Goal: Information Seeking & Learning: Find specific fact

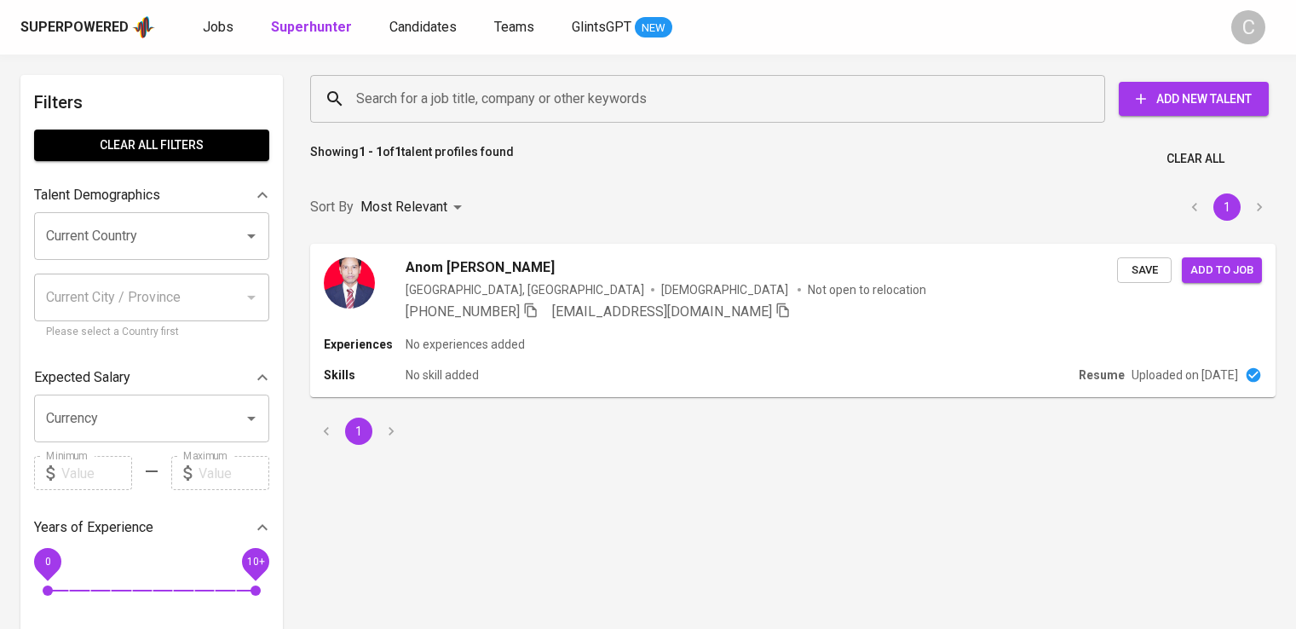
click at [441, 91] on input "Search for a job title, company or other keywords" at bounding box center [712, 99] width 720 height 32
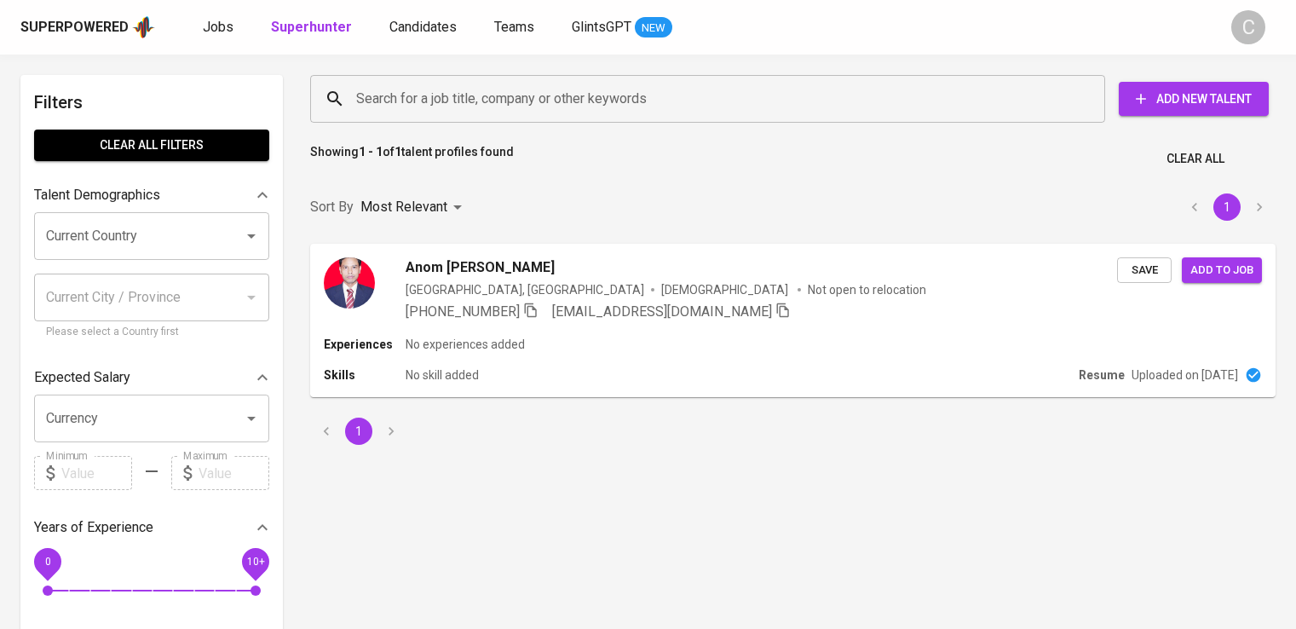
click at [441, 91] on input "Search for a job title, company or other keywords" at bounding box center [712, 99] width 720 height 32
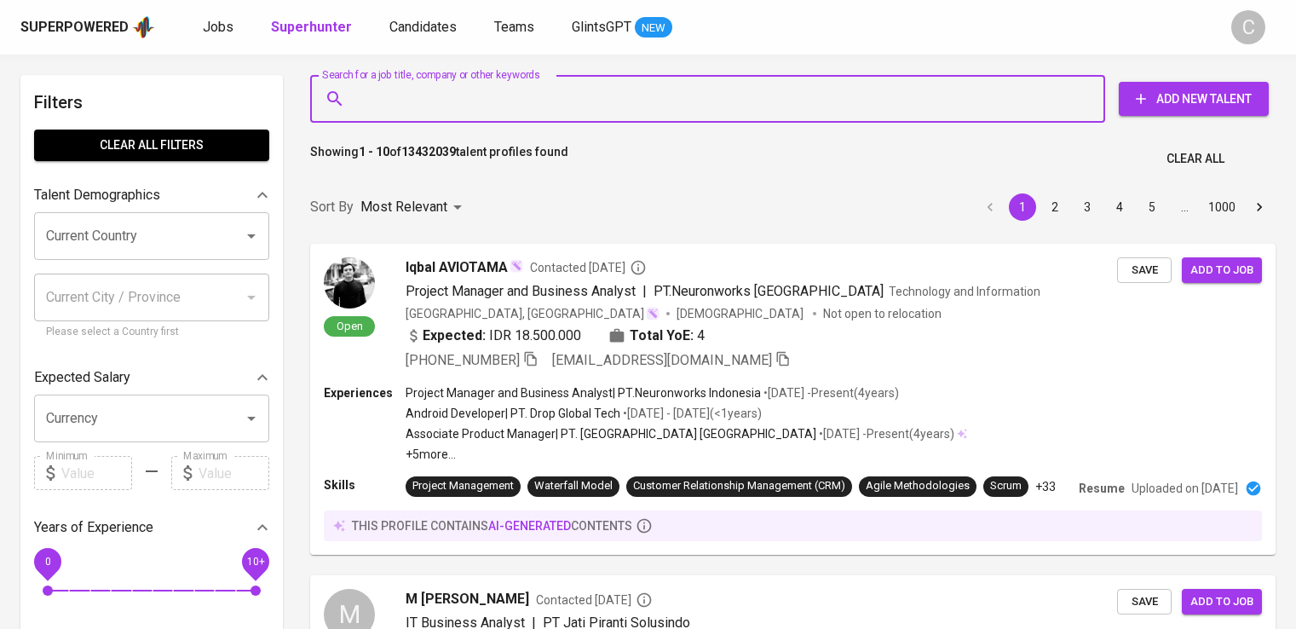
click at [441, 91] on input "Search for a job title, company or other keywords" at bounding box center [712, 99] width 720 height 32
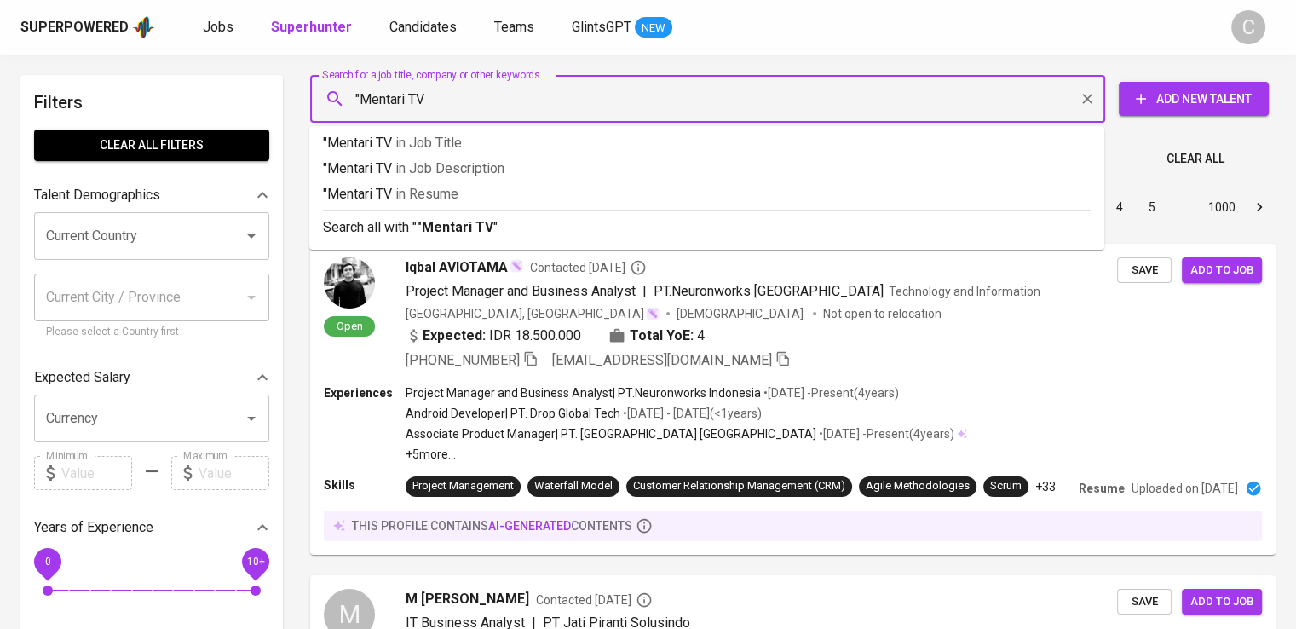
type input ""Mentari TV""
click at [460, 193] on span "in [GEOGRAPHIC_DATA]" at bounding box center [431, 194] width 63 height 16
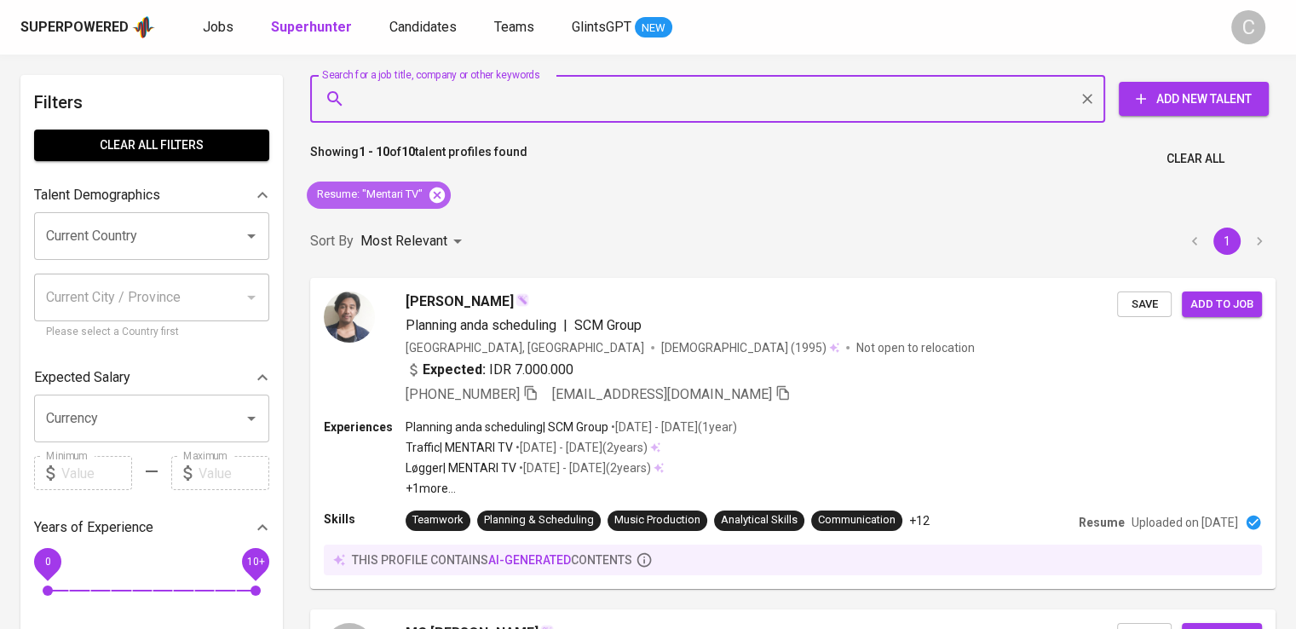
click at [441, 191] on icon at bounding box center [437, 194] width 15 height 15
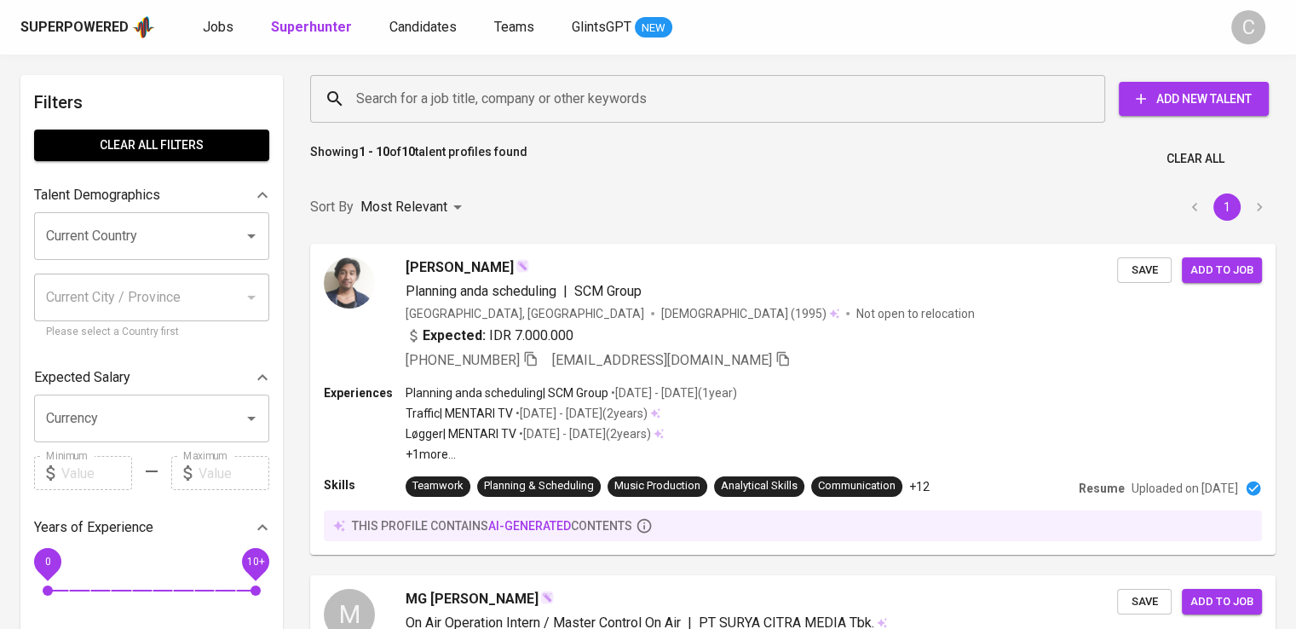
click at [520, 97] on input "Search for a job title, company or other keywords" at bounding box center [712, 99] width 720 height 32
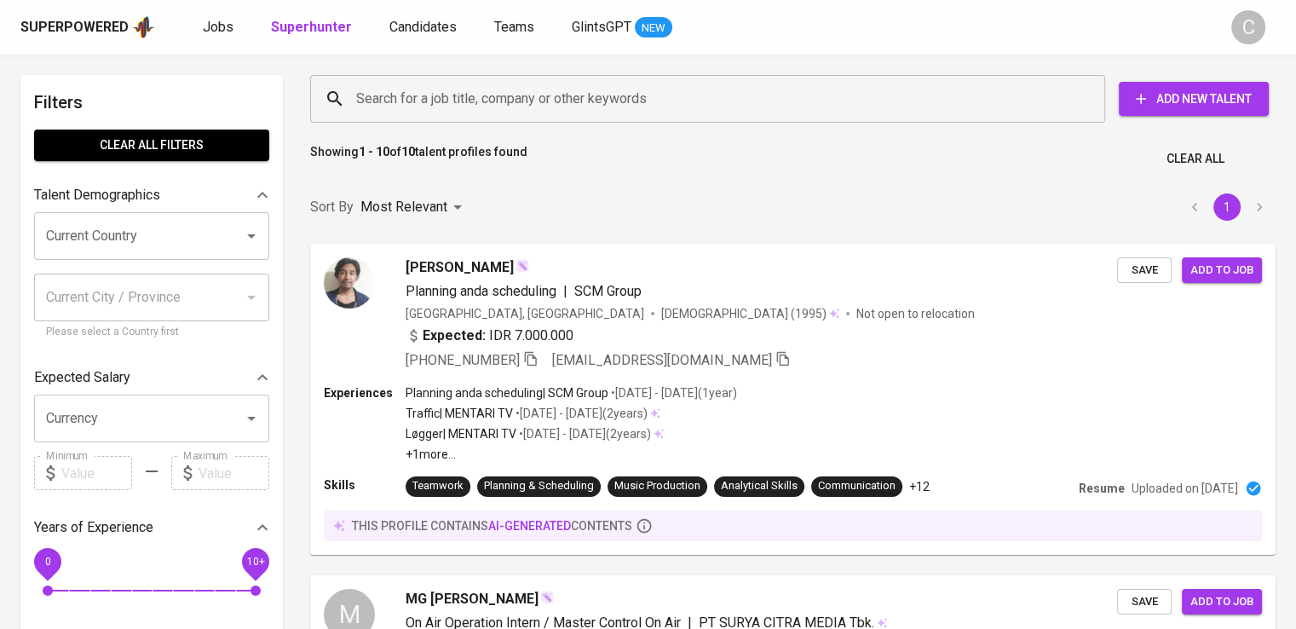
click at [520, 97] on input "Search for a job title, company or other keywords" at bounding box center [712, 99] width 720 height 32
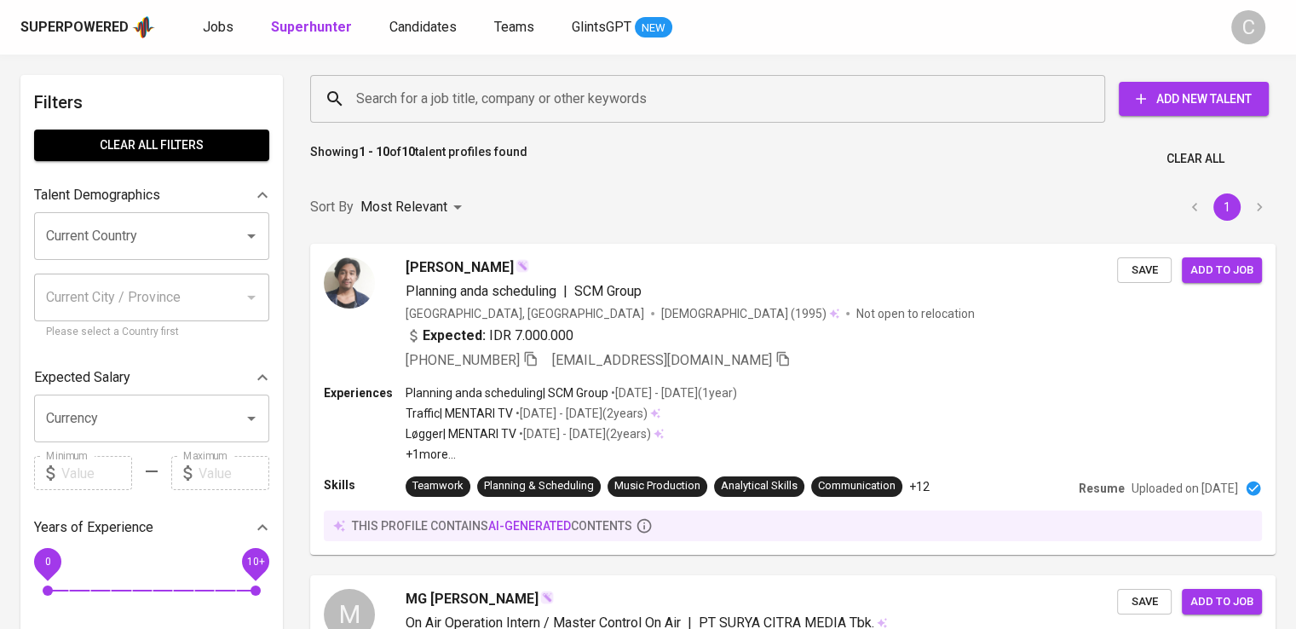
click at [520, 97] on input "Search for a job title, company or other keywords" at bounding box center [712, 99] width 720 height 32
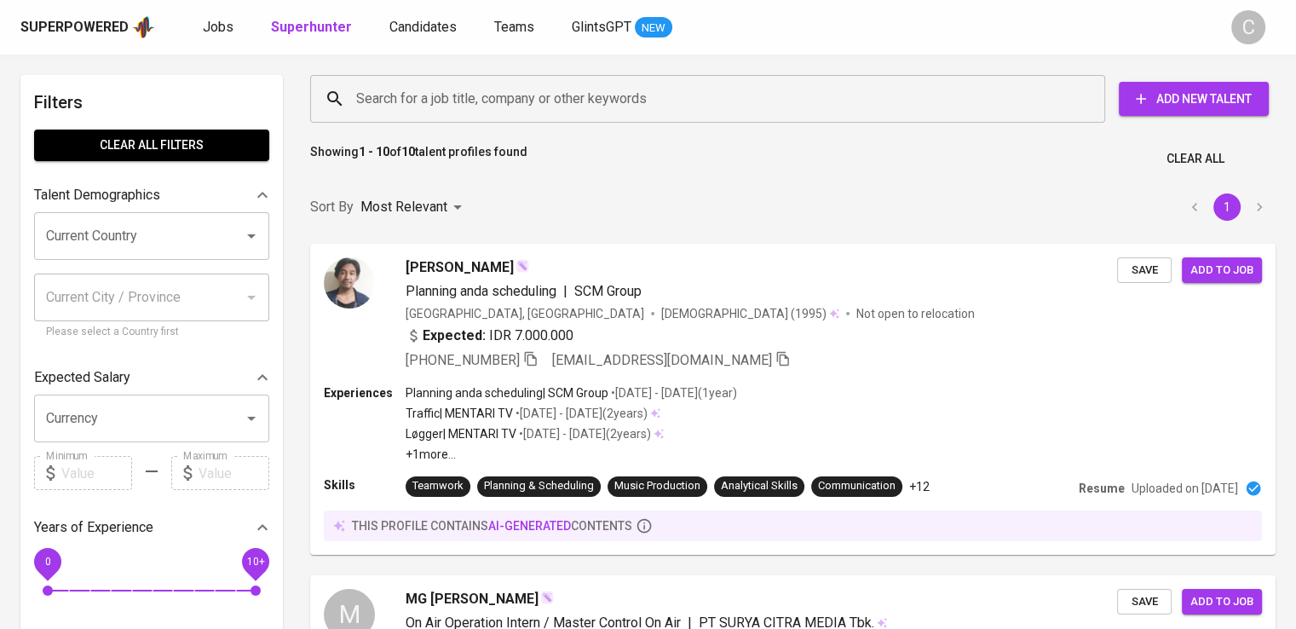
click at [520, 97] on input "Search for a job title, company or other keywords" at bounding box center [712, 99] width 720 height 32
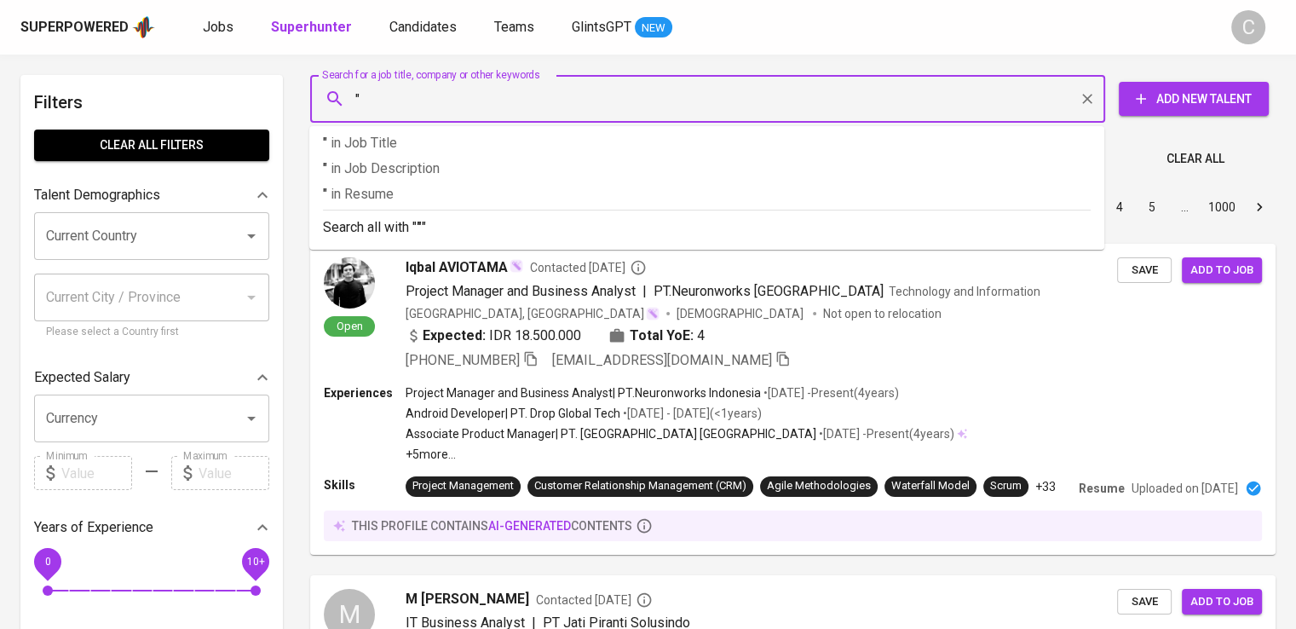
paste input "Wulandari Bangun Laksana"
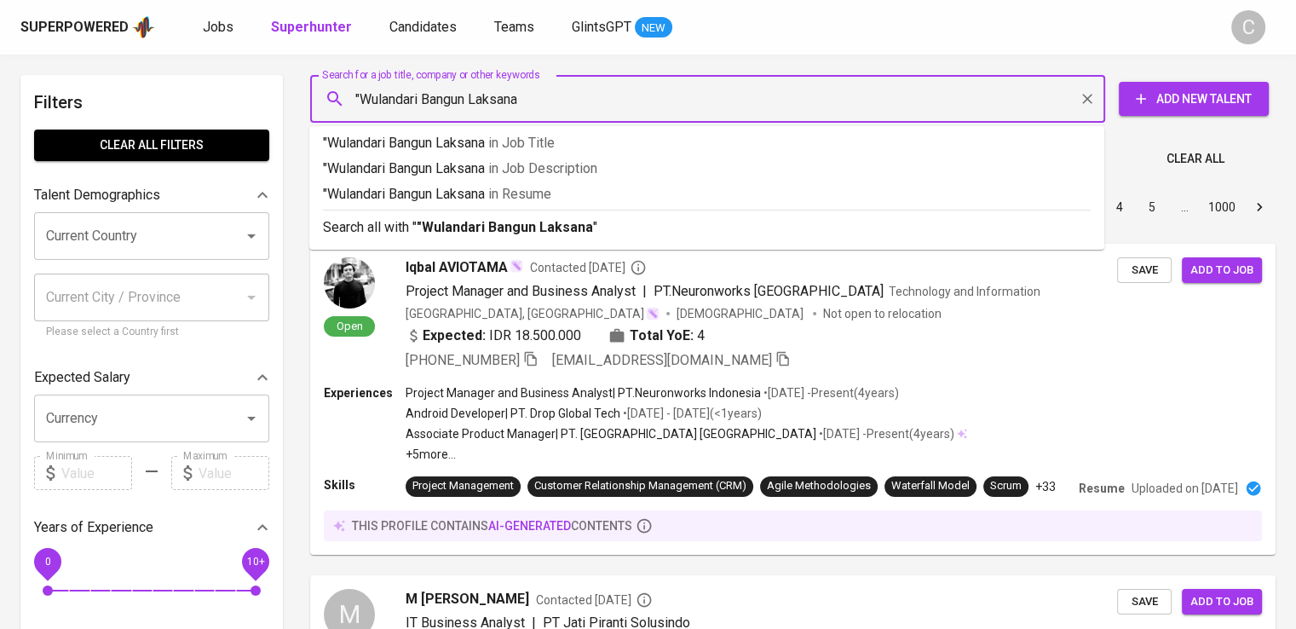
type input ""Wulandari Bangun Laksana""
click at [569, 187] on p ""Wulandari Bangun Laksana" in Resume" at bounding box center [707, 194] width 768 height 20
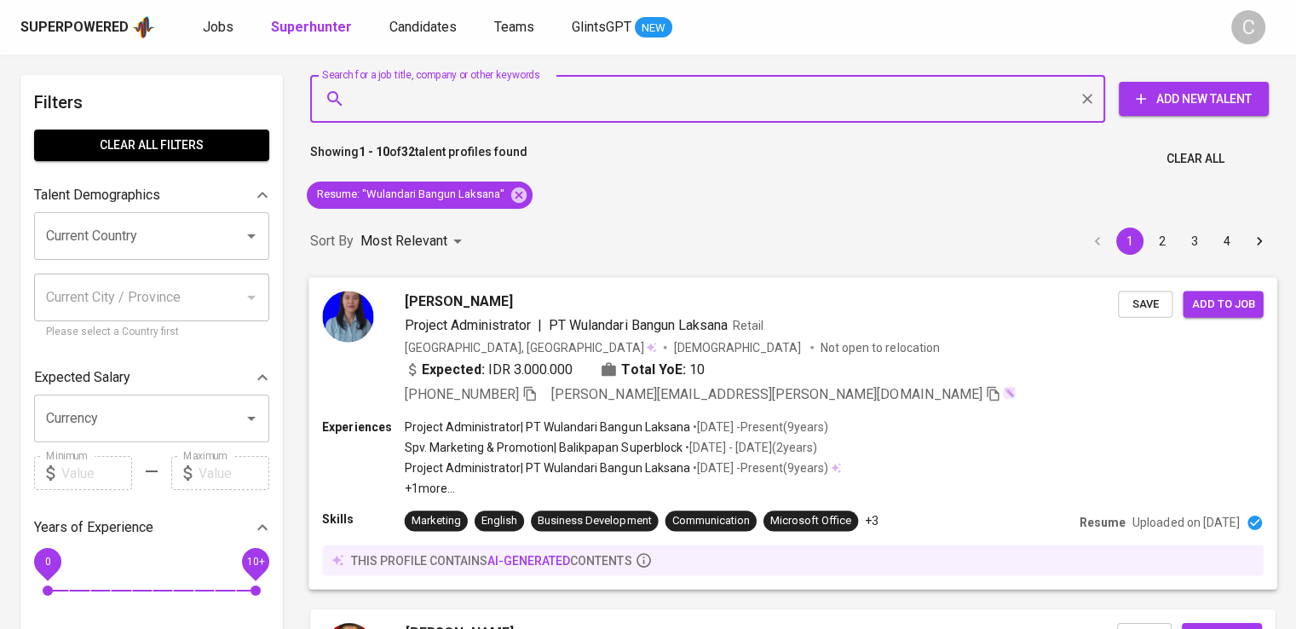
click at [926, 379] on div "Expected: IDR 3.000.000 Total YoE: 10" at bounding box center [762, 371] width 714 height 25
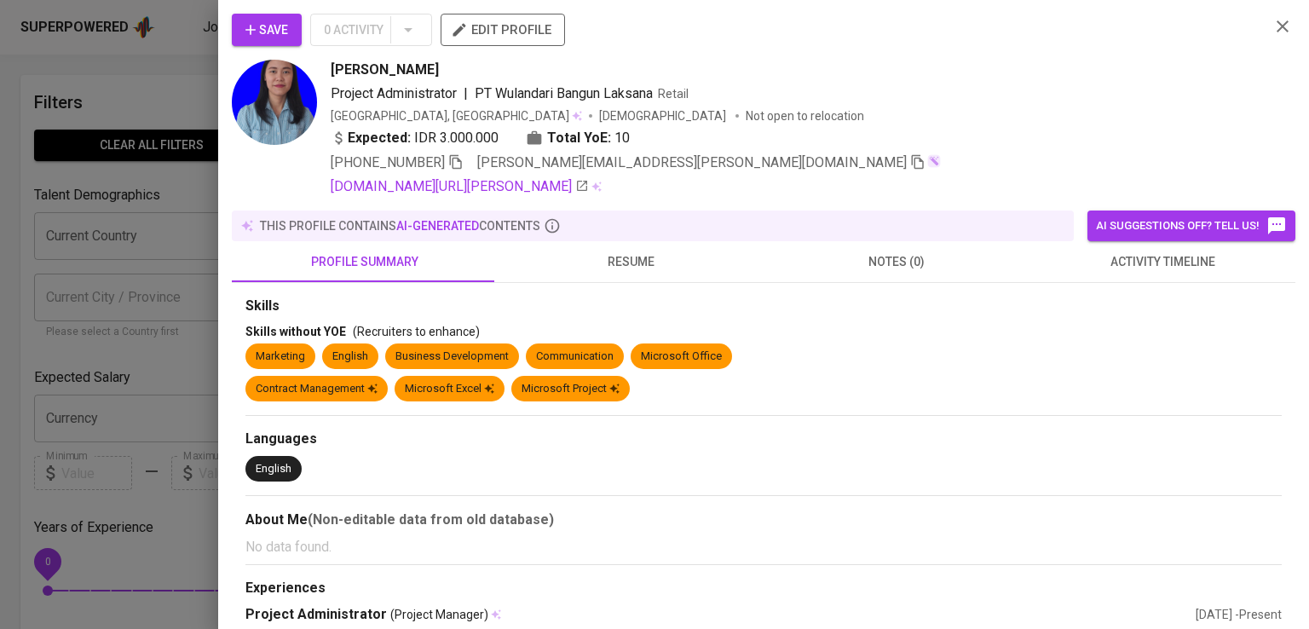
click at [987, 96] on div "Project Administrator | PT Wulandari Bangun Laksana Retail" at bounding box center [794, 94] width 926 height 20
click at [448, 164] on icon "button" at bounding box center [455, 161] width 15 height 15
click at [89, 222] on div at bounding box center [654, 314] width 1309 height 629
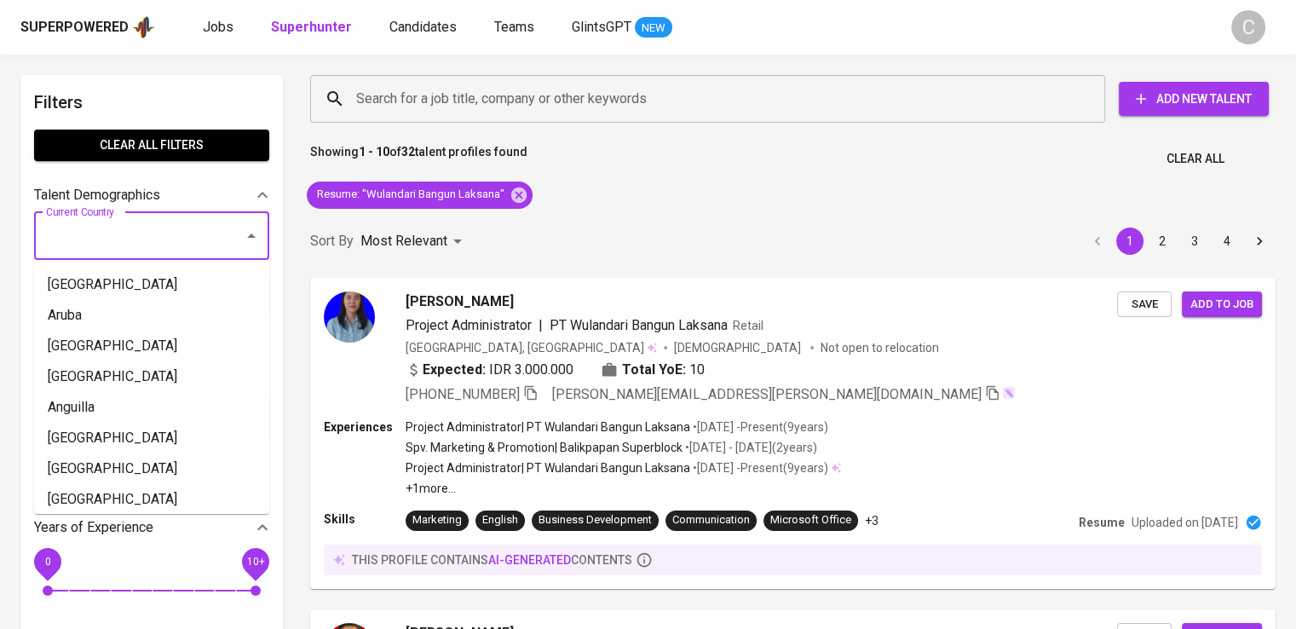
click at [89, 222] on input "Current Country" at bounding box center [128, 236] width 172 height 32
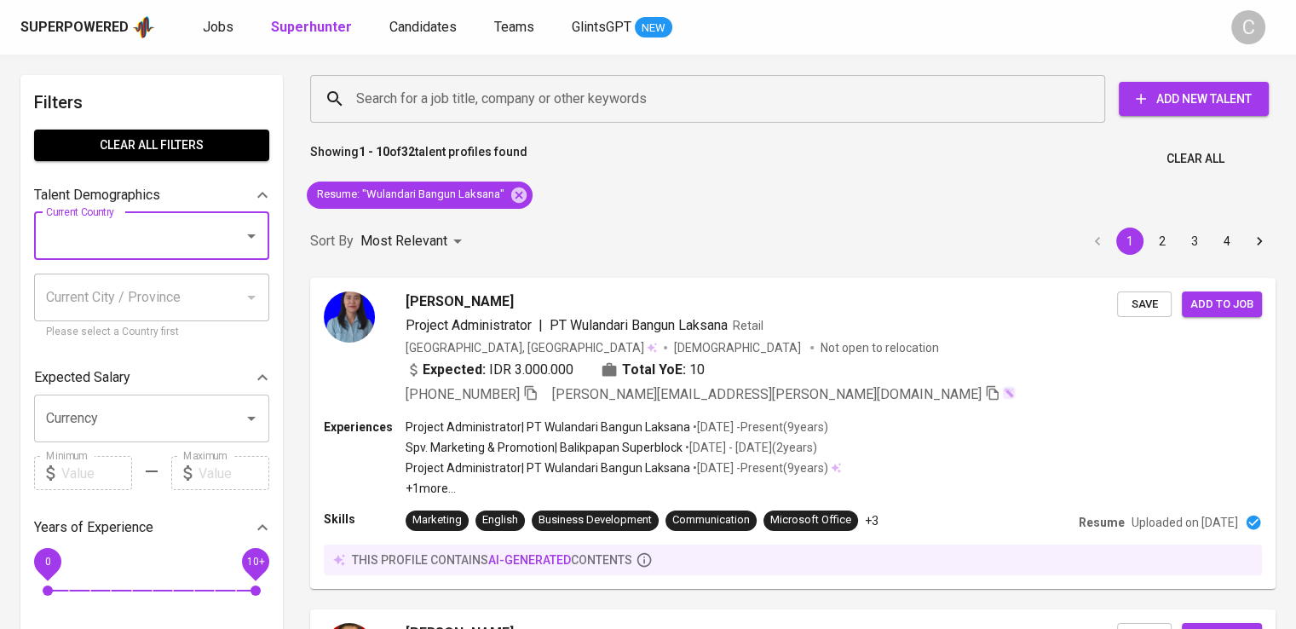
click at [89, 222] on input "Current Country" at bounding box center [128, 236] width 172 height 32
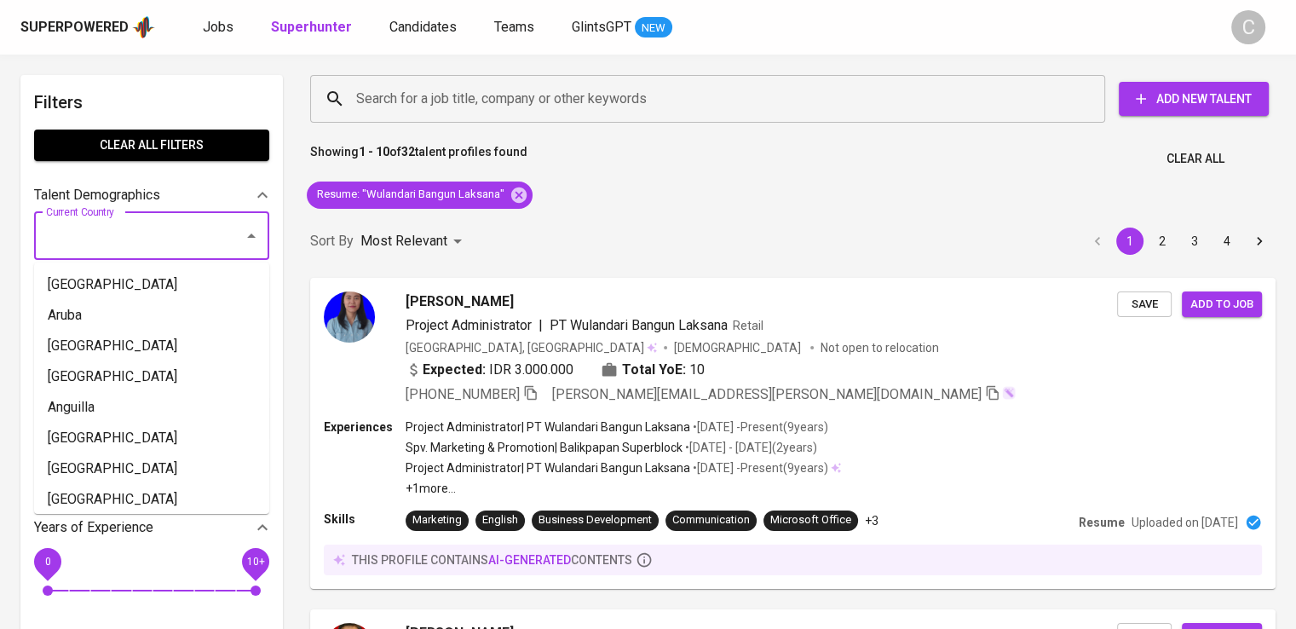
click at [89, 222] on input "Current Country" at bounding box center [128, 236] width 172 height 32
click at [522, 196] on icon at bounding box center [518, 194] width 15 height 15
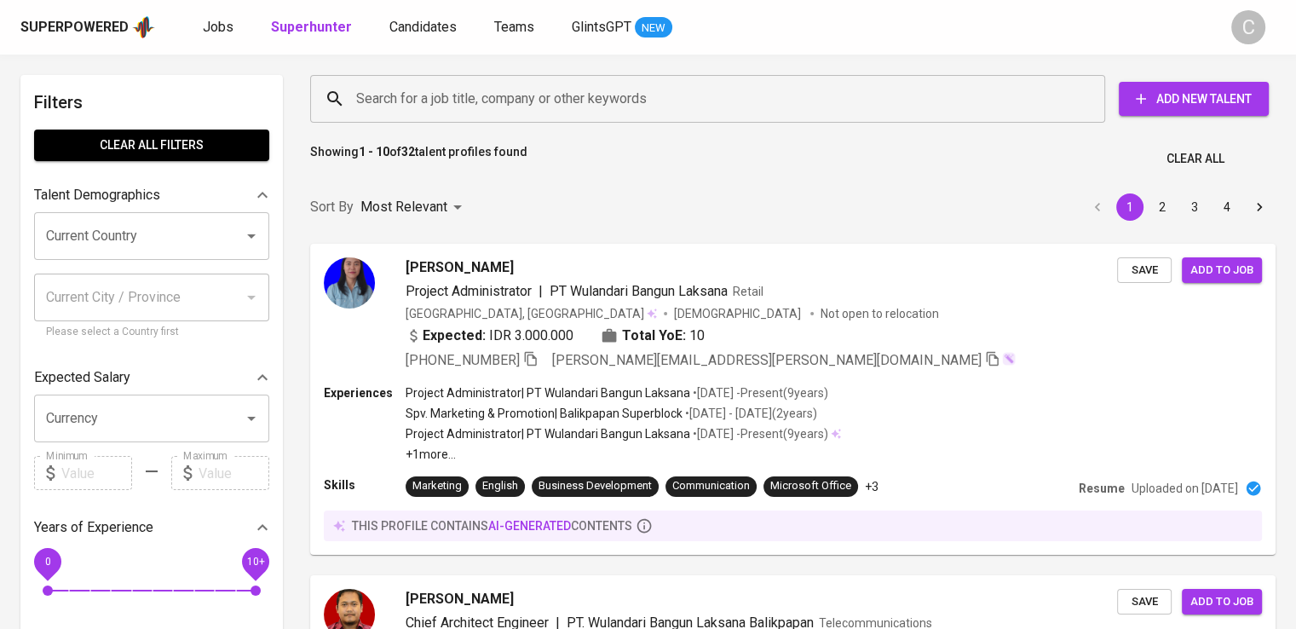
click at [514, 194] on div "Sort By Most Relevant MOST_RELEVANT 1 2 3 4" at bounding box center [793, 208] width 986 height 52
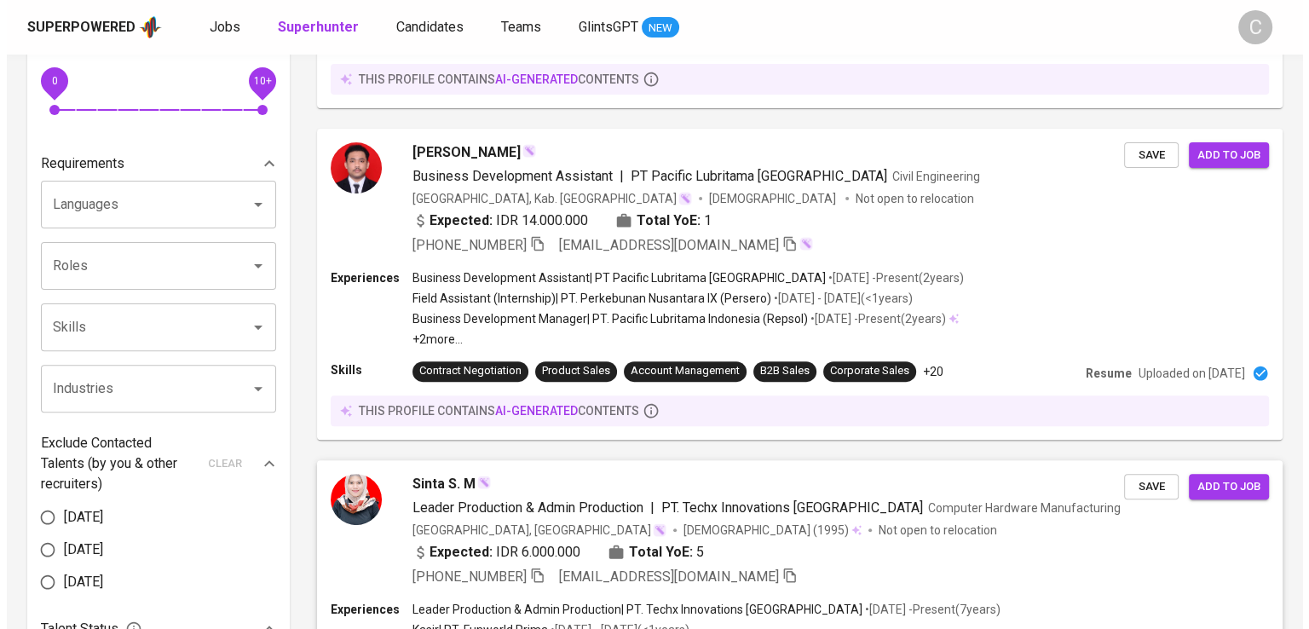
scroll to position [474, 0]
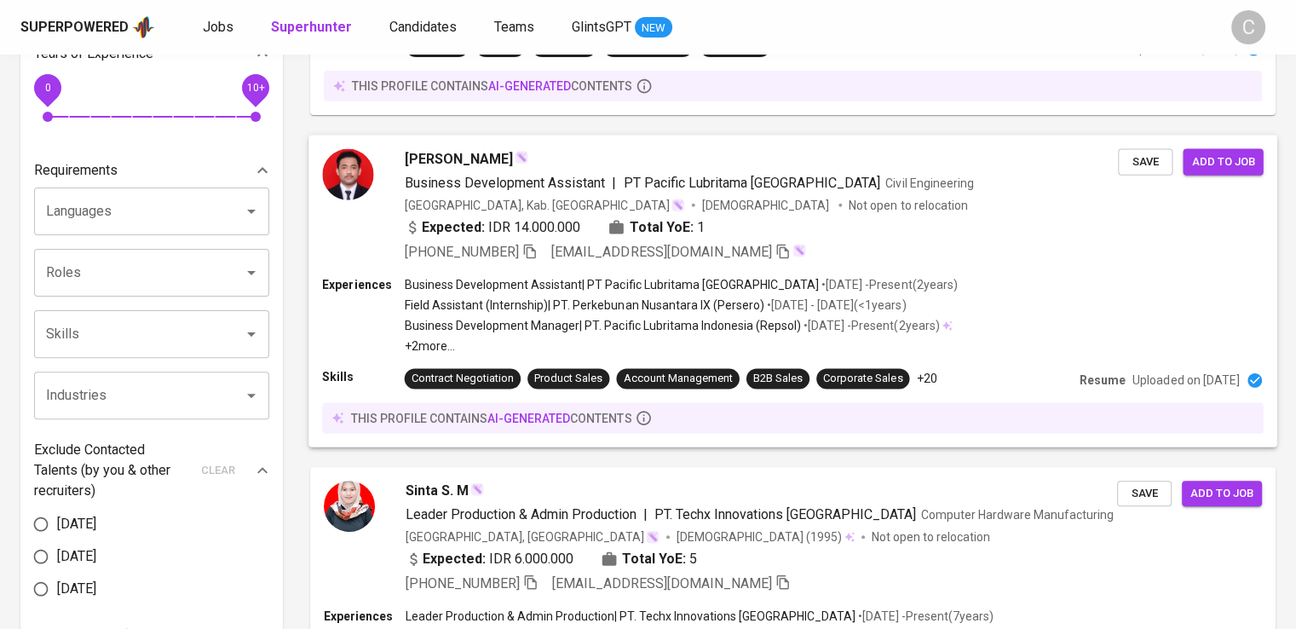
click at [760, 154] on div "[PERSON_NAME]" at bounding box center [762, 158] width 714 height 20
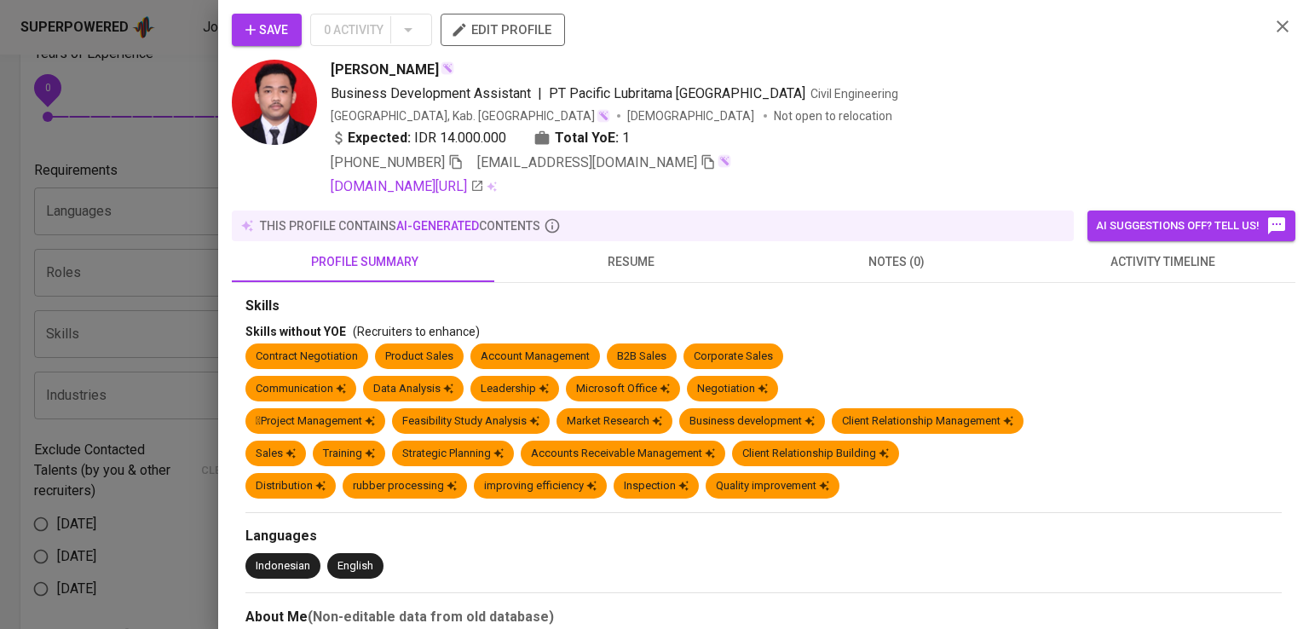
click at [1218, 142] on div "Expected: IDR 14.000.000 Total YoE: 1" at bounding box center [794, 140] width 926 height 25
click at [462, 164] on icon "button" at bounding box center [455, 161] width 15 height 15
click at [794, 153] on div "+62 857-6493-3545 rioabrahamtamba@gmail.com" at bounding box center [794, 163] width 926 height 20
